Goal: Information Seeking & Learning: Check status

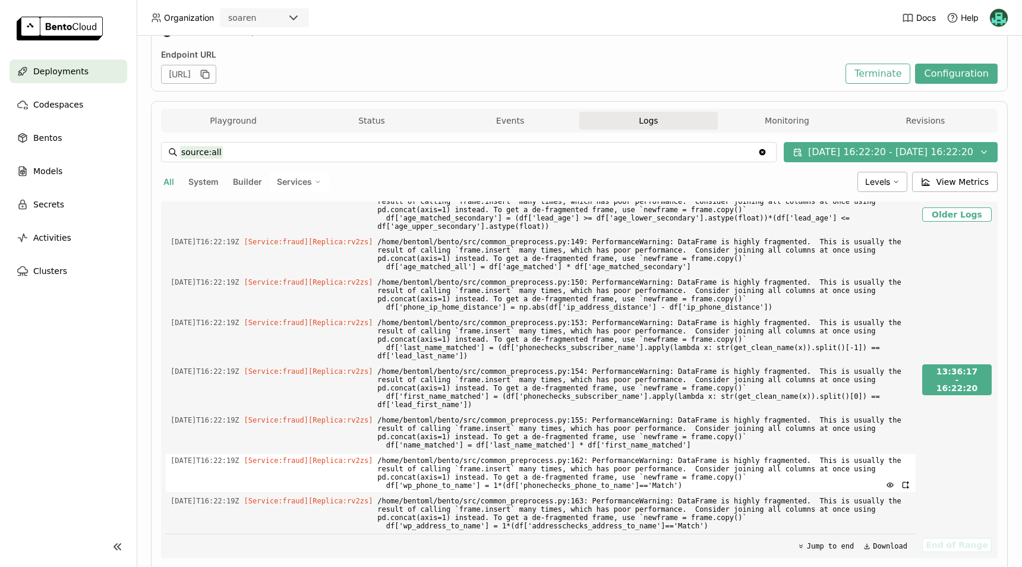
scroll to position [189, 0]
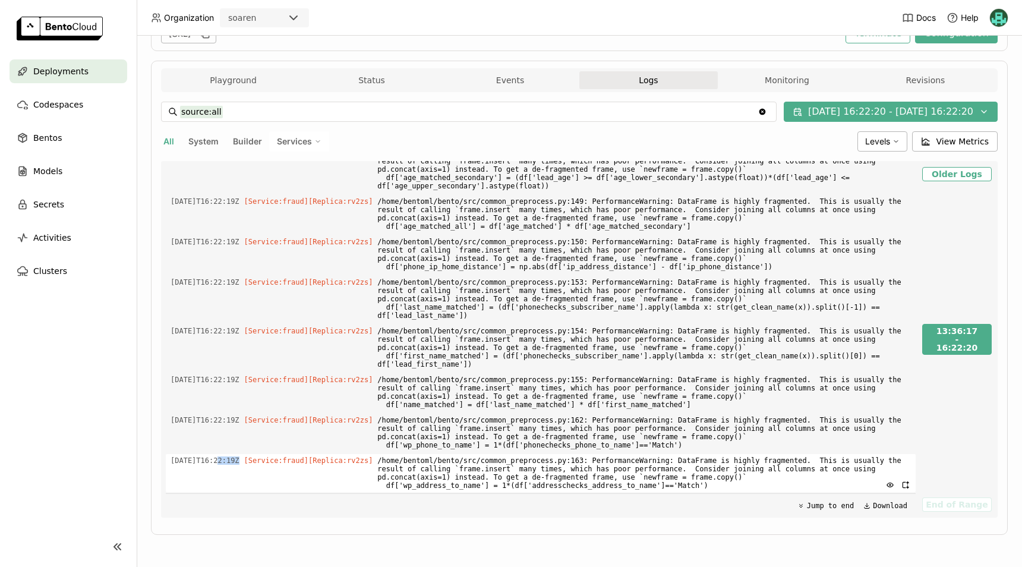
drag, startPoint x: 214, startPoint y: 462, endPoint x: 235, endPoint y: 462, distance: 20.8
click at [235, 462] on span "2025-09-17T16:22:19Z" at bounding box center [204, 460] width 69 height 13
click at [239, 459] on span "2025-09-17T16:22:19Z" at bounding box center [204, 460] width 69 height 13
copy span "16:22:19"
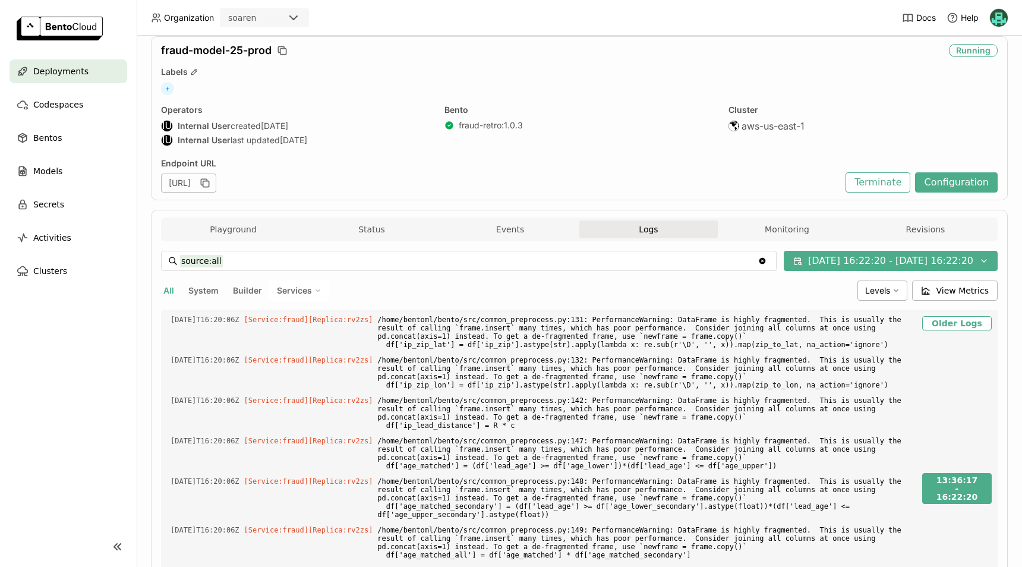
scroll to position [0, 0]
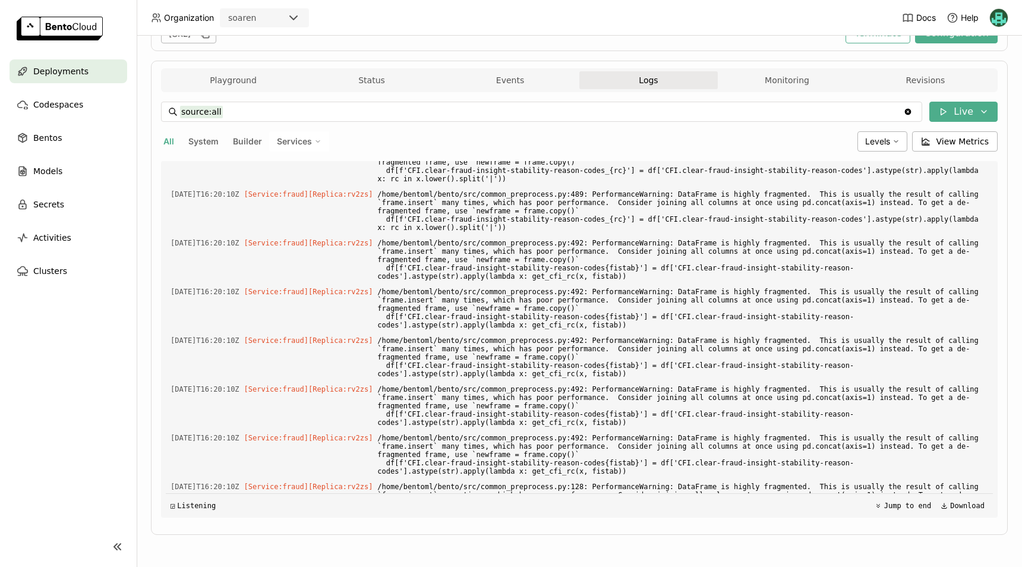
scroll to position [5019, 0]
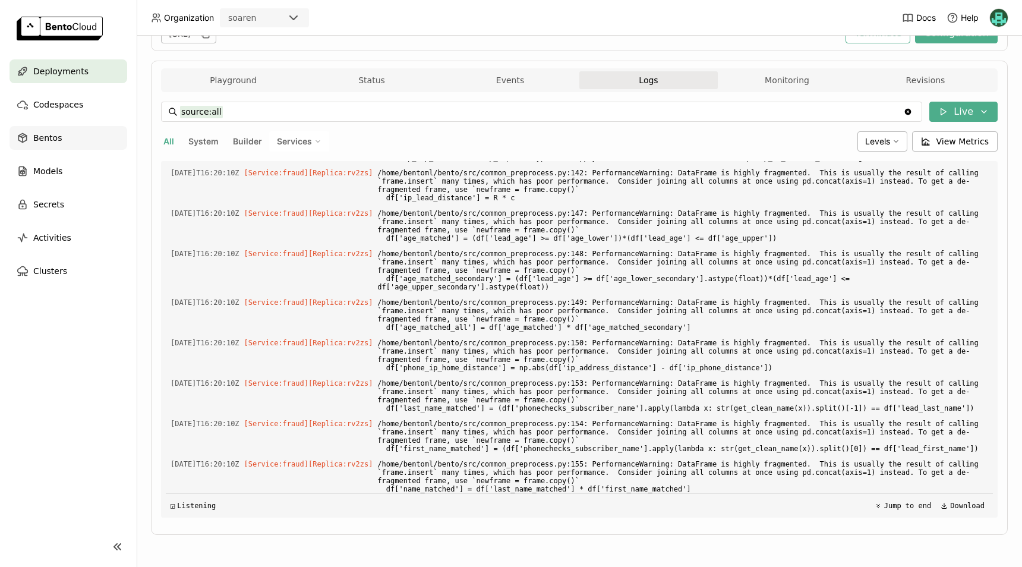
click at [53, 135] on span "Bentos" at bounding box center [47, 138] width 29 height 14
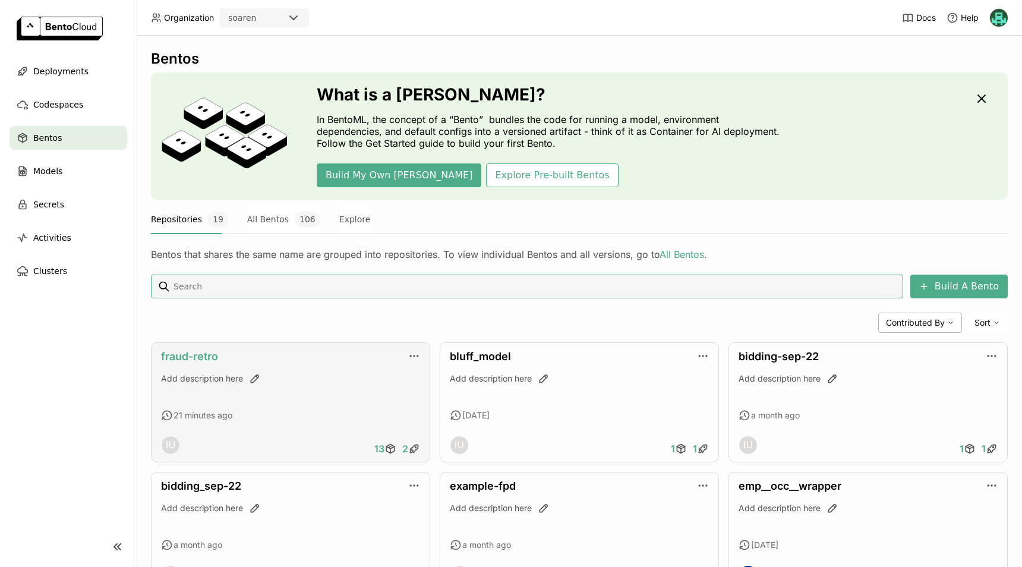
click at [194, 357] on link "fraud-retro" at bounding box center [189, 356] width 57 height 12
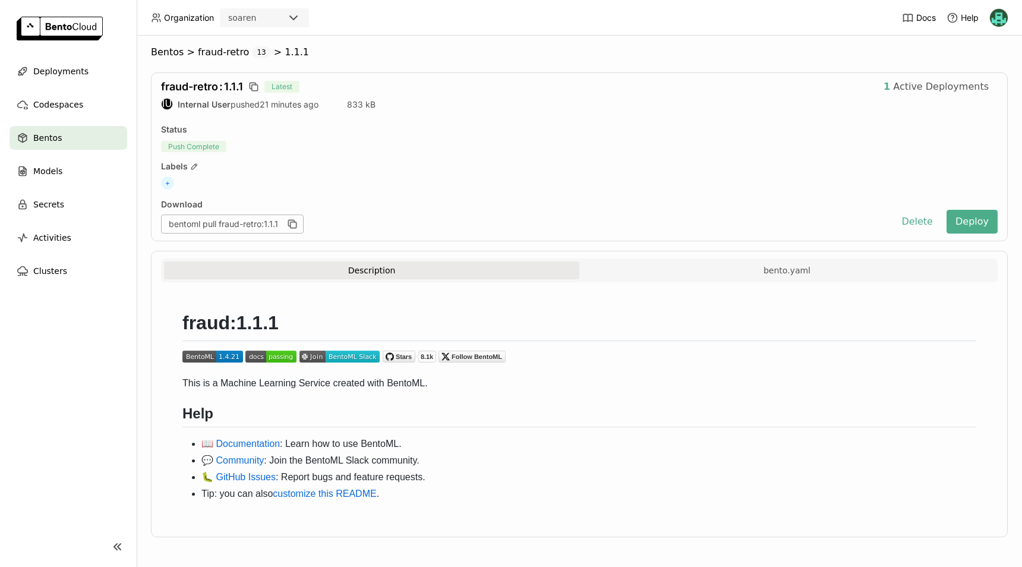
scroll to position [5, 0]
click at [925, 83] on span "Active Deployments" at bounding box center [941, 86] width 96 height 12
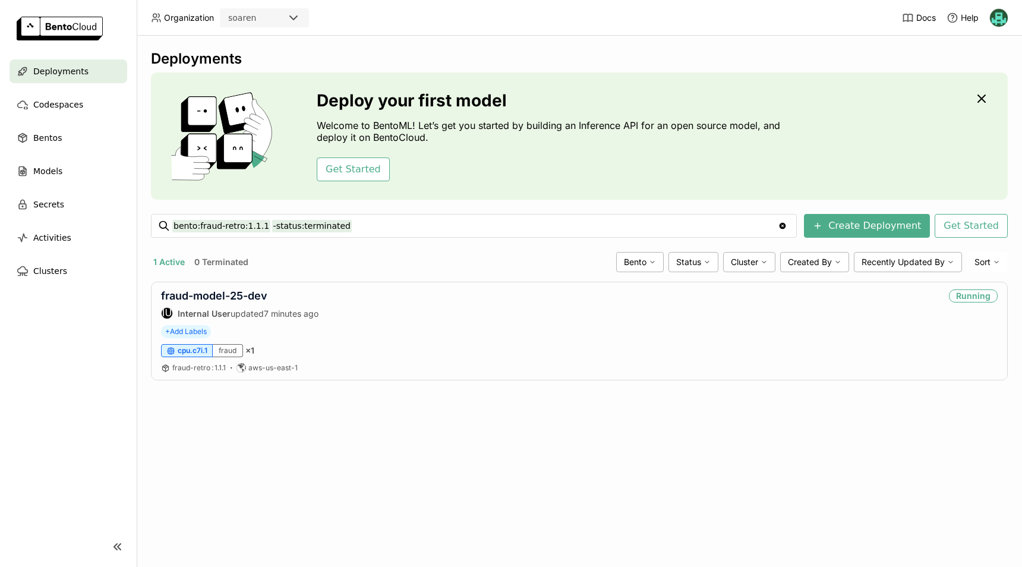
click at [69, 75] on span "Deployments" at bounding box center [60, 71] width 55 height 14
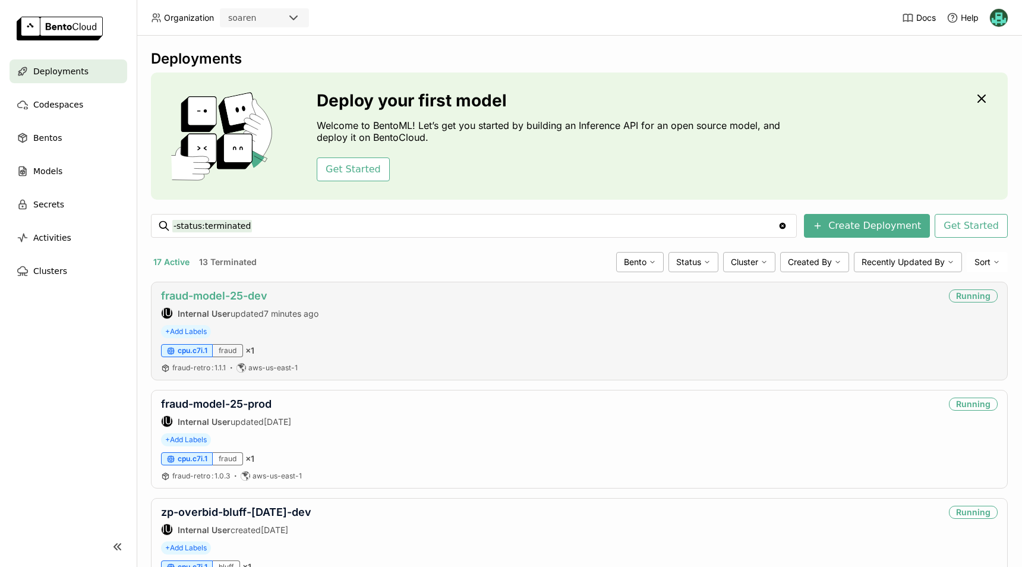
click at [228, 291] on link "fraud-model-25-dev" at bounding box center [214, 295] width 106 height 12
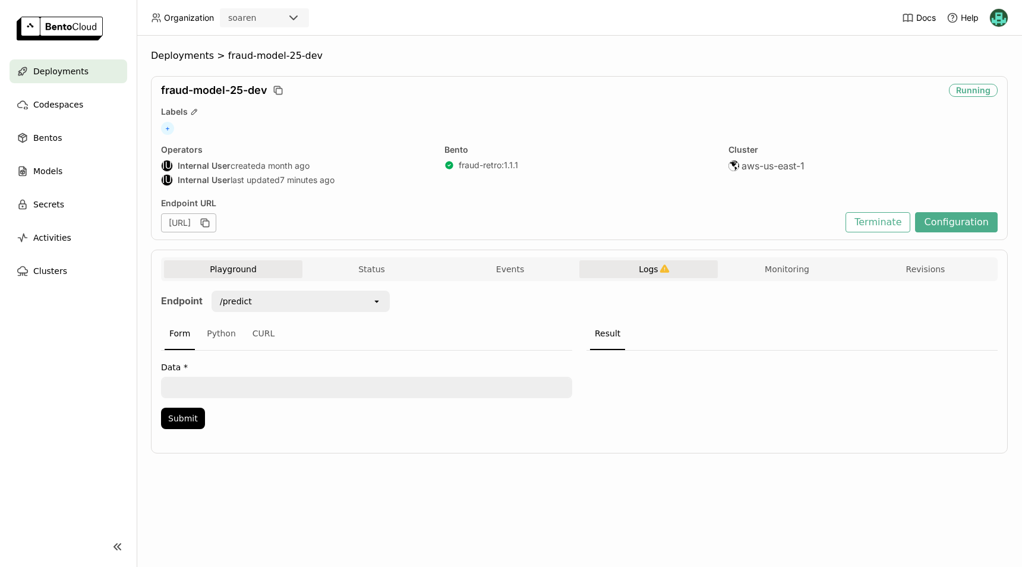
click at [671, 266] on button "Logs" at bounding box center [648, 269] width 138 height 18
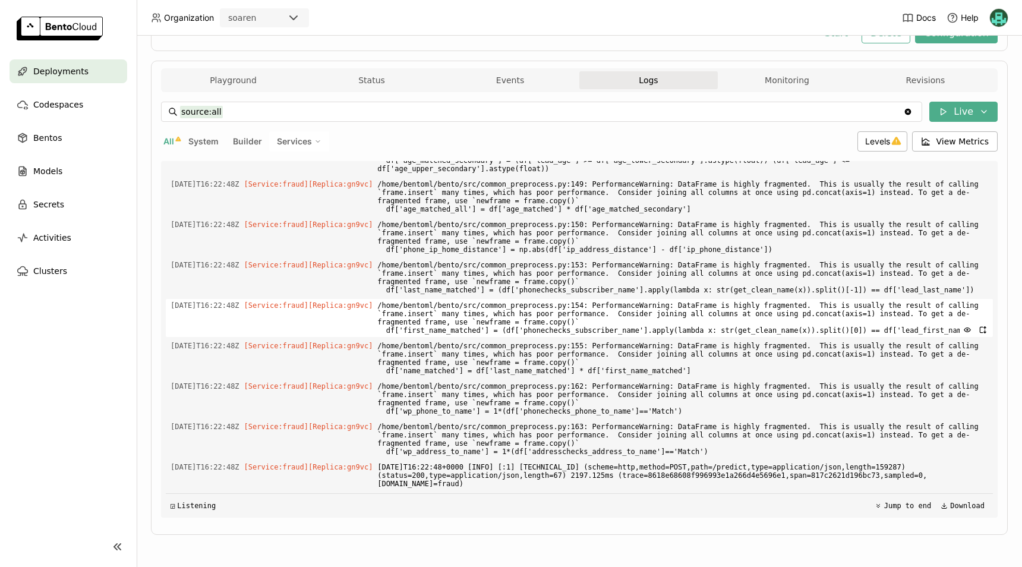
scroll to position [4031, 0]
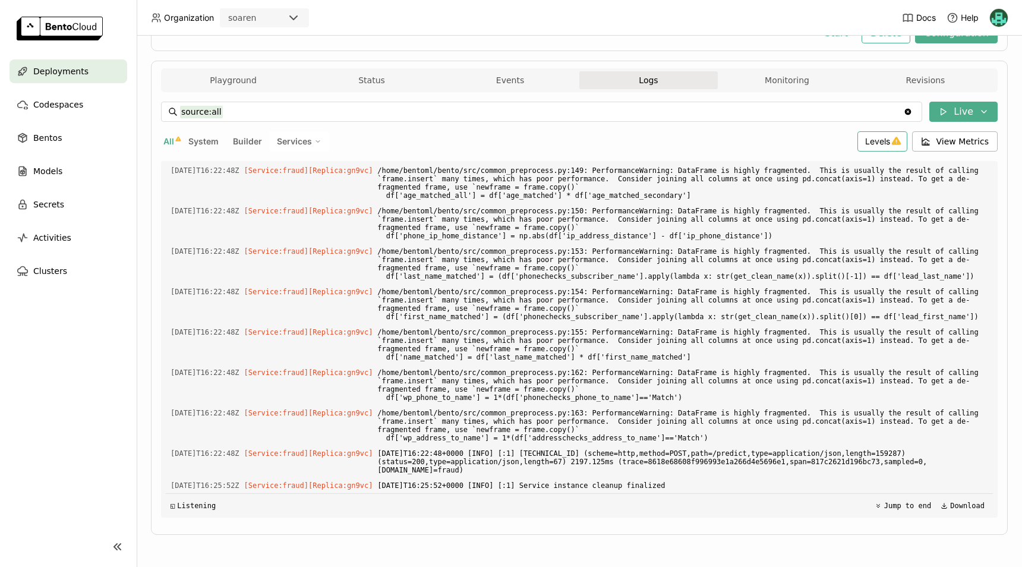
click at [879, 144] on span "Levels" at bounding box center [877, 141] width 25 height 10
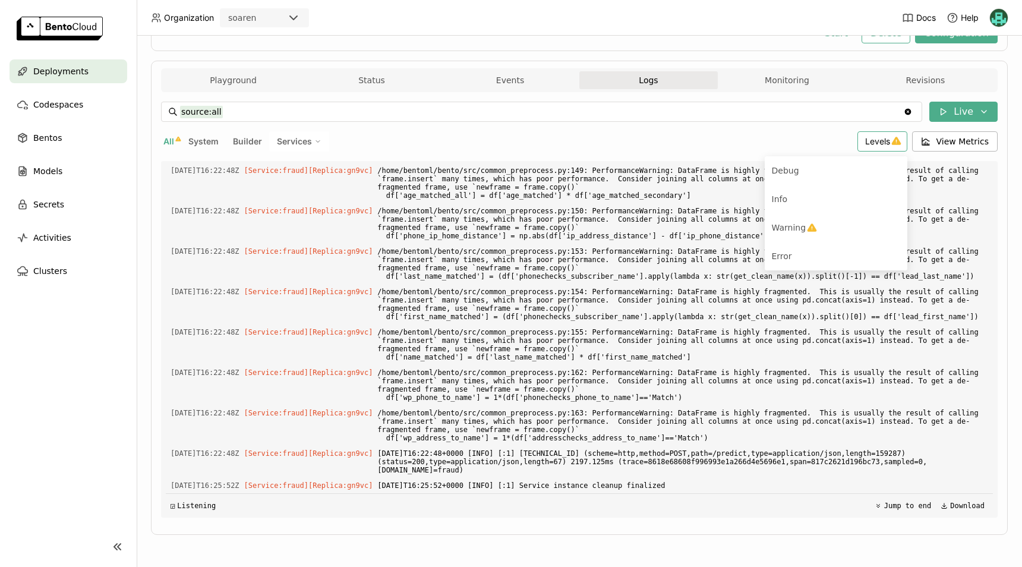
click at [880, 144] on span "Levels" at bounding box center [877, 141] width 25 height 10
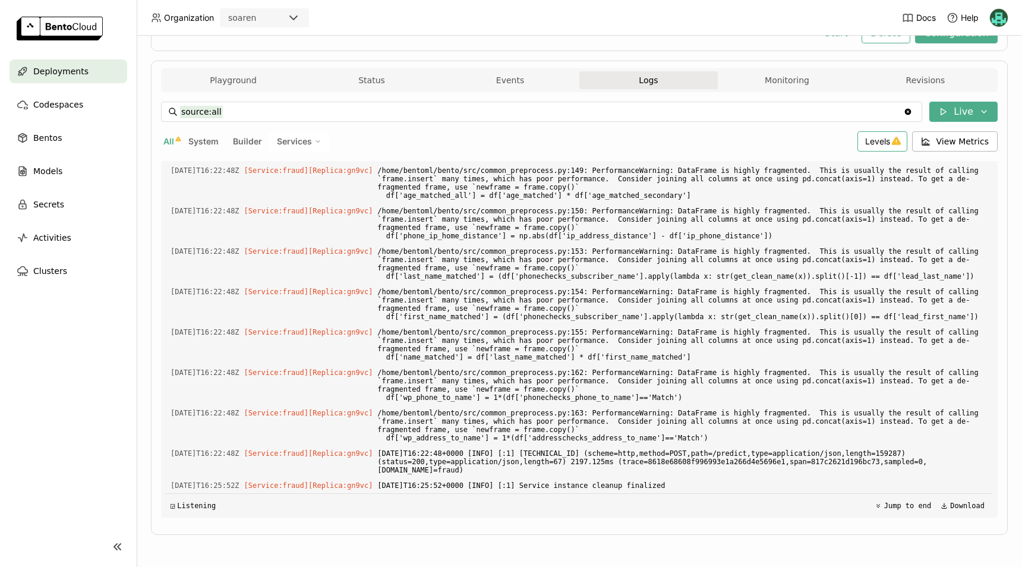
click at [880, 144] on span "Levels" at bounding box center [877, 141] width 25 height 10
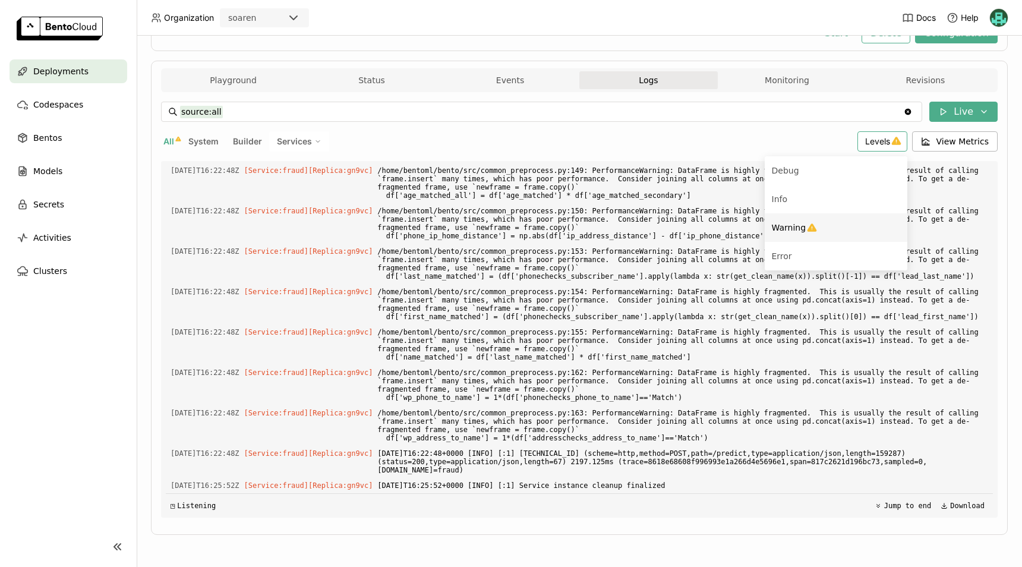
click at [834, 229] on div "Warning" at bounding box center [836, 227] width 128 height 14
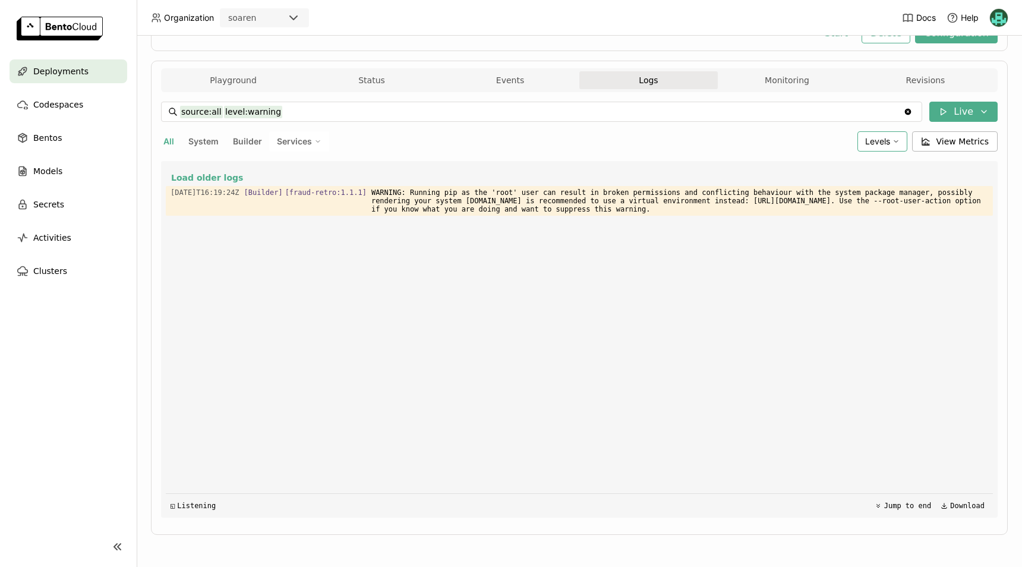
click at [868, 133] on div "Levels" at bounding box center [882, 141] width 50 height 20
click at [851, 222] on div "Warning" at bounding box center [843, 227] width 114 height 14
type input "source:all"
